Goal: Navigation & Orientation: Find specific page/section

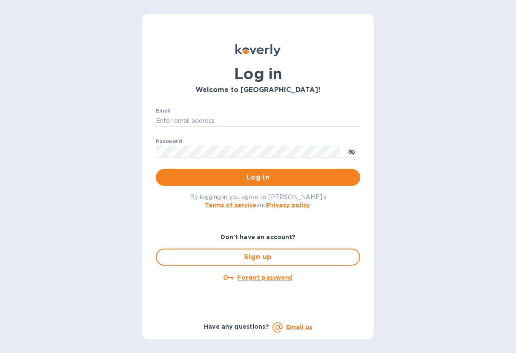
click at [181, 125] on input "Email" at bounding box center [258, 121] width 204 height 13
type input "lsbottleshop@gmail.com"
click at [156, 169] on button "Log in" at bounding box center [258, 177] width 204 height 17
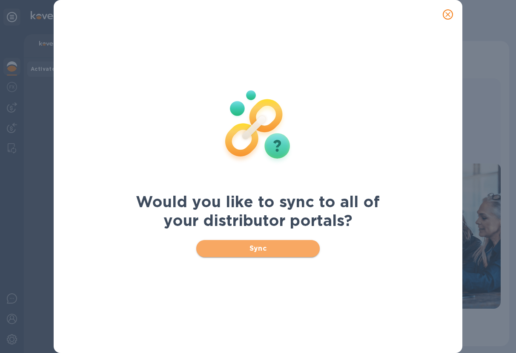
click at [265, 247] on span "Sync" at bounding box center [258, 248] width 110 height 10
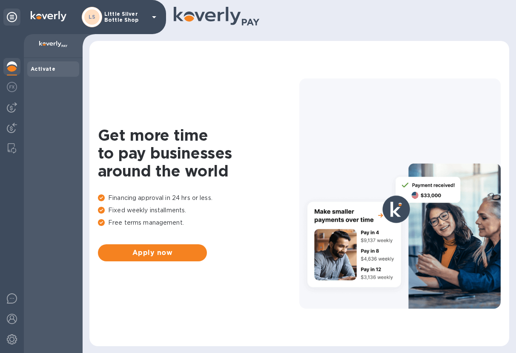
click at [153, 16] on icon at bounding box center [154, 17] width 4 height 2
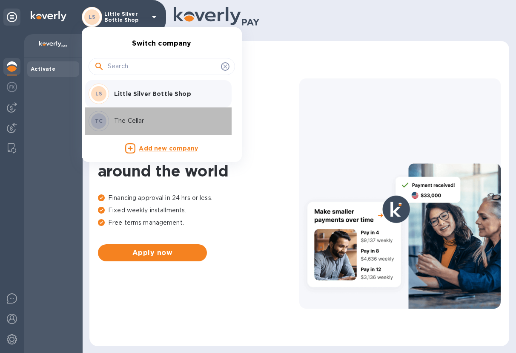
click at [134, 119] on p "The Cellar" at bounding box center [167, 120] width 107 height 9
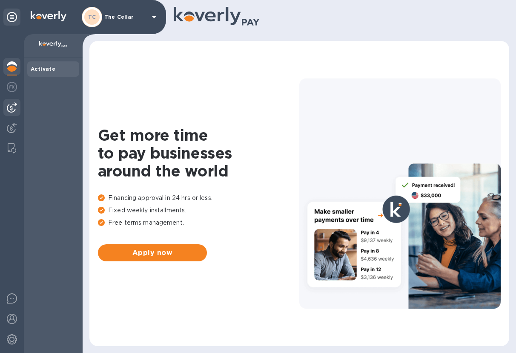
click at [13, 106] on img at bounding box center [12, 107] width 10 height 10
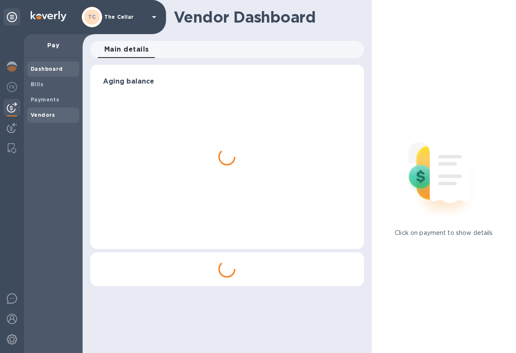
click at [46, 113] on b "Vendors" at bounding box center [43, 115] width 25 height 6
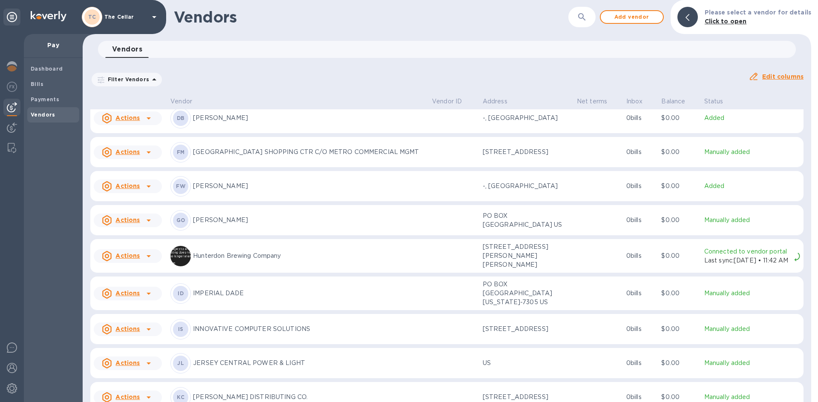
scroll to position [375, 0]
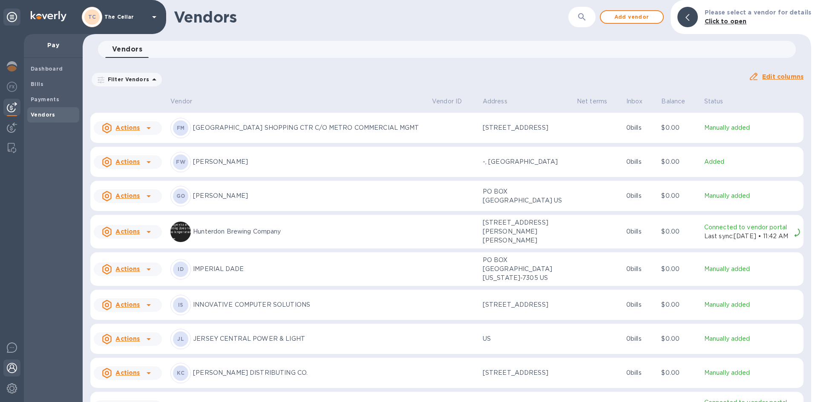
click at [13, 352] on img at bounding box center [12, 368] width 10 height 10
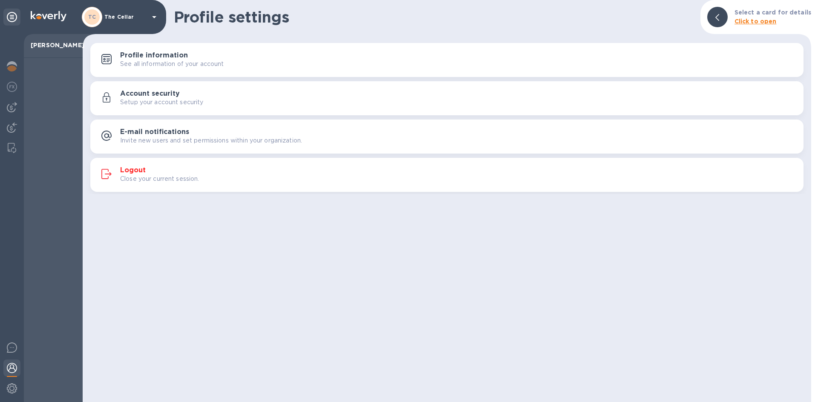
click at [144, 175] on p "Close your current session." at bounding box center [159, 179] width 79 height 9
